Goal: Information Seeking & Learning: Learn about a topic

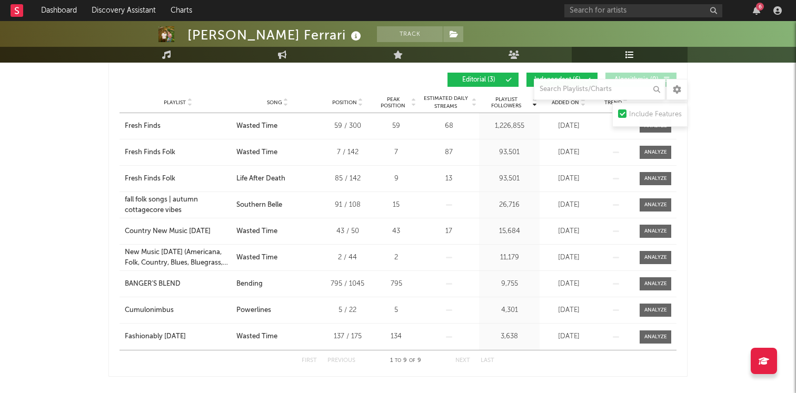
scroll to position [178, 0]
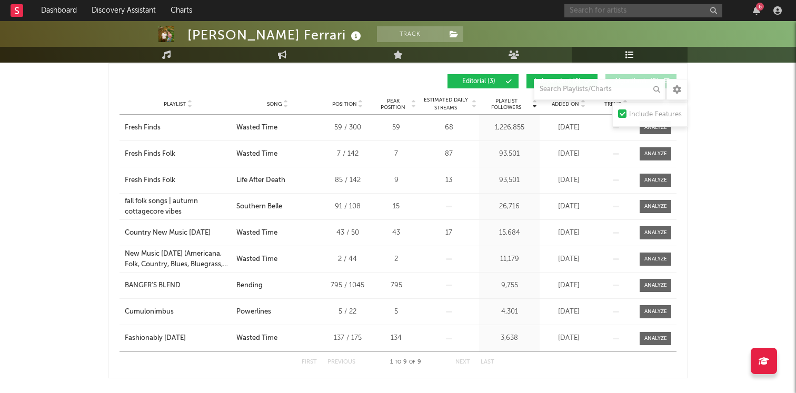
click at [634, 15] on input "text" at bounding box center [643, 10] width 158 height 13
click at [614, 8] on input "[PERSON_NAME]" at bounding box center [643, 10] width 158 height 13
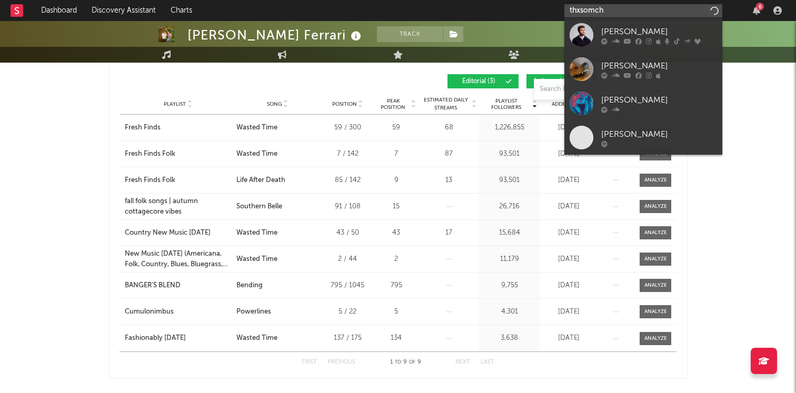
type input "thxsomch"
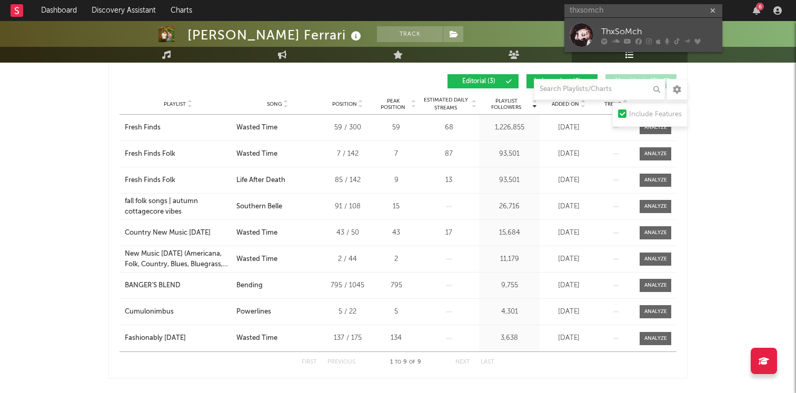
click at [592, 29] on div at bounding box center [581, 35] width 24 height 24
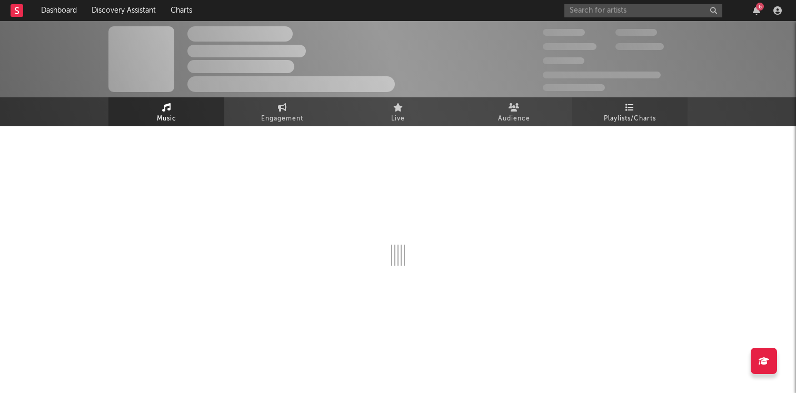
click at [651, 122] on span "Playlists/Charts" at bounding box center [630, 119] width 52 height 13
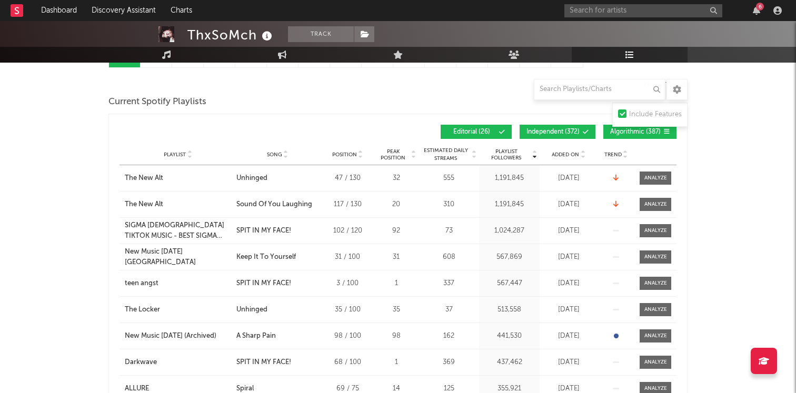
scroll to position [82, 0]
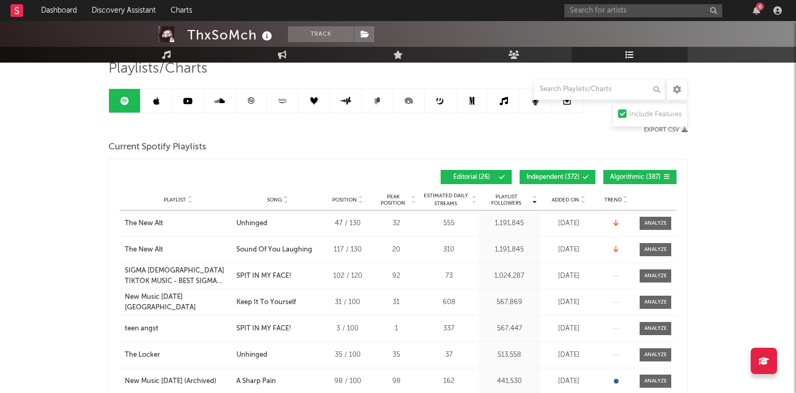
click at [568, 200] on span "Added On" at bounding box center [564, 200] width 27 height 6
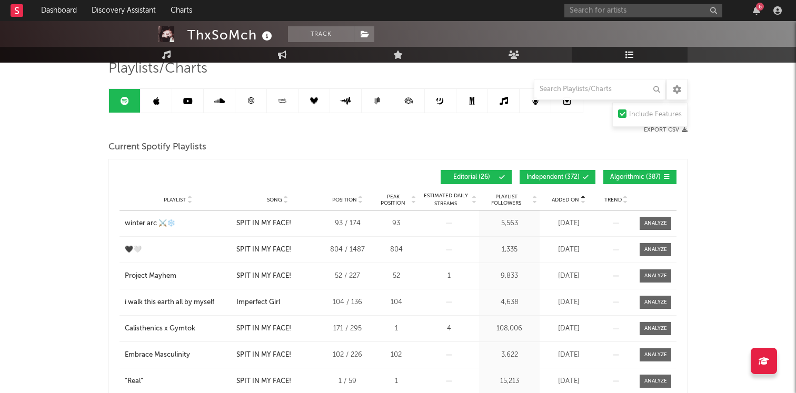
click at [568, 200] on span "Added On" at bounding box center [564, 200] width 27 height 6
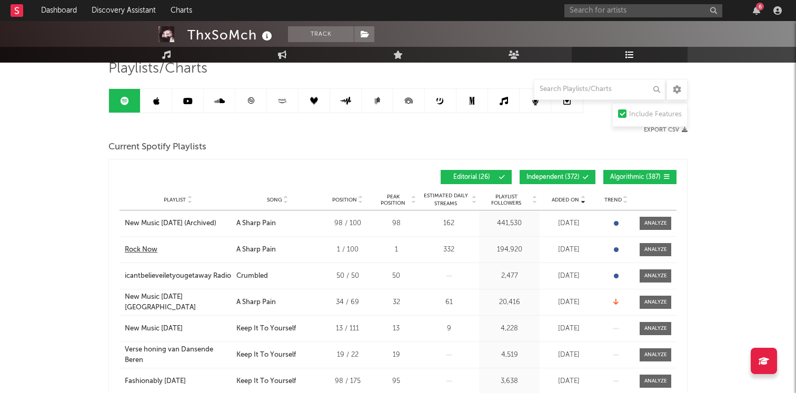
click at [141, 252] on div "Rock Now" at bounding box center [141, 250] width 33 height 11
